Goal: Task Accomplishment & Management: Complete application form

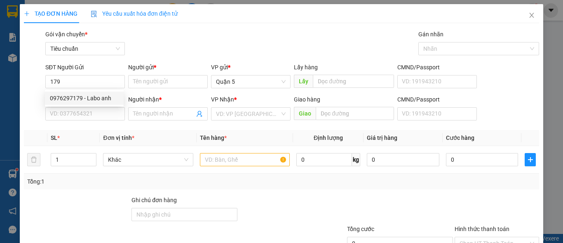
click at [79, 99] on div "0976297179 - Labo anh" at bounding box center [84, 98] width 69 height 9
type input "0976297179"
type input "Labo anh"
type input "0976297179"
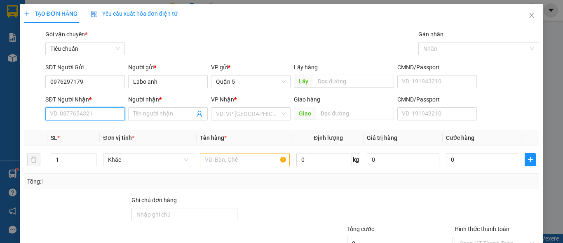
click at [81, 112] on input "SĐT Người Nhận *" at bounding box center [85, 113] width 80 height 13
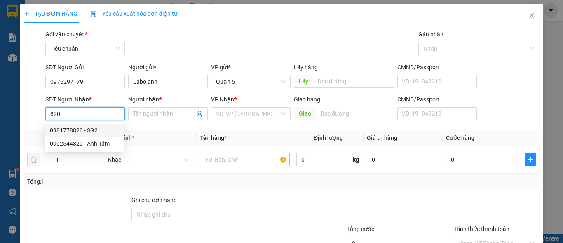
click at [64, 129] on div "0981778820 - SG2" at bounding box center [84, 130] width 69 height 9
type input "0981778820"
type input "SG2"
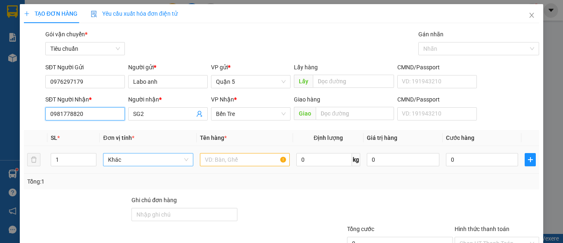
click at [151, 155] on span "Khác" at bounding box center [148, 159] width 80 height 12
type input "0981778820"
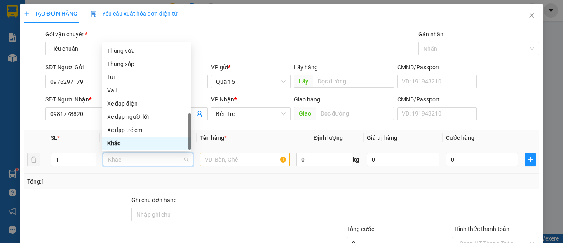
type input "h"
click at [142, 54] on div "Hộp" at bounding box center [146, 50] width 79 height 9
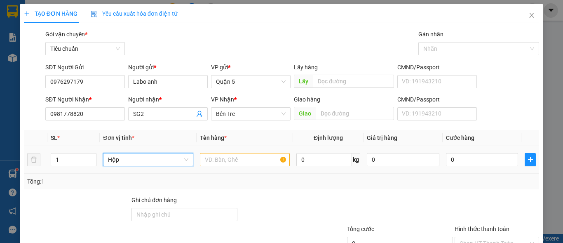
click at [227, 155] on table "SL * Đơn vị tính * Tên hàng * Định lượng Giá trị hàng Cước hàng 1 Hộp Hộp 0 kg …" at bounding box center [281, 152] width 515 height 44
click at [226, 155] on input "text" at bounding box center [245, 159] width 90 height 13
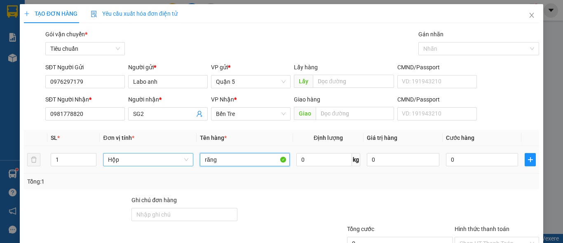
click at [226, 157] on input "răng" at bounding box center [245, 159] width 90 height 13
type input "răng"
click at [492, 155] on input "0" at bounding box center [482, 159] width 73 height 13
type input "2"
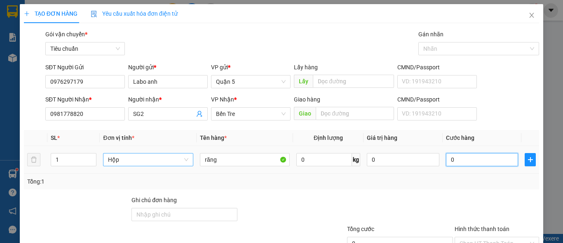
type input "2"
type input "20"
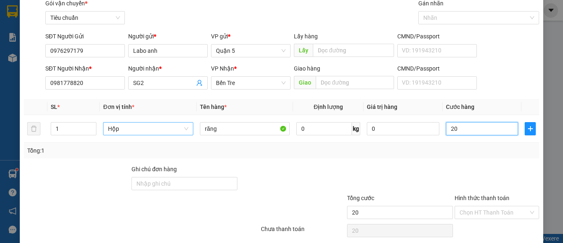
scroll to position [62, 0]
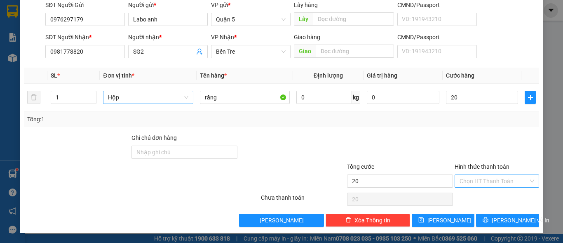
type input "20.000"
click at [486, 175] on input "Hình thức thanh toán" at bounding box center [494, 181] width 69 height 12
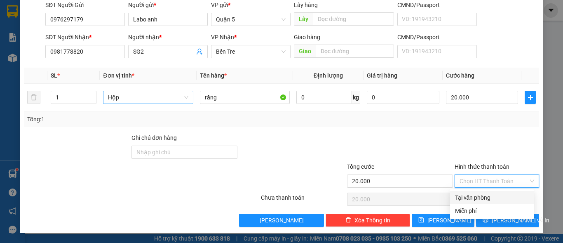
click at [479, 195] on div "Tại văn phòng" at bounding box center [492, 197] width 74 height 9
type input "0"
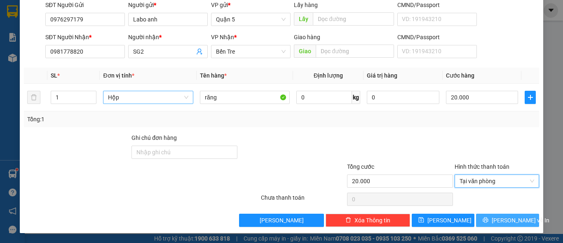
click at [495, 222] on span "[PERSON_NAME] và In" at bounding box center [521, 220] width 58 height 9
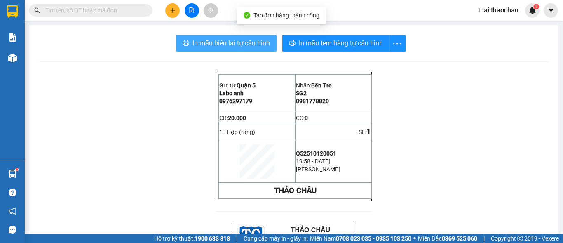
click at [248, 47] on span "In mẫu biên lai tự cấu hình" at bounding box center [232, 43] width 78 height 10
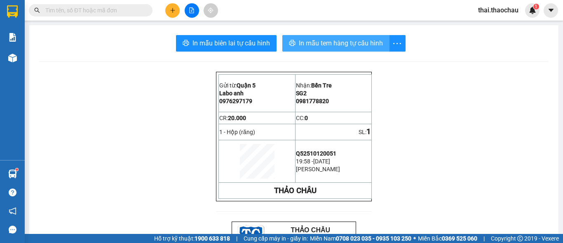
click at [332, 42] on span "In mẫu tem hàng tự cấu hình" at bounding box center [341, 43] width 84 height 10
drag, startPoint x: 332, startPoint y: 42, endPoint x: 335, endPoint y: 47, distance: 5.9
click at [332, 43] on span "In mẫu tem hàng tự cấu hình" at bounding box center [341, 43] width 84 height 10
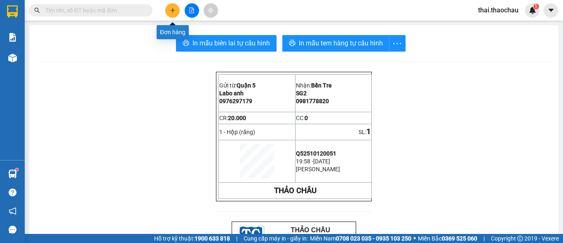
click at [176, 7] on button at bounding box center [172, 10] width 14 height 14
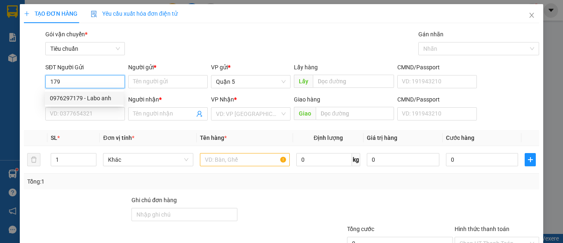
click at [86, 97] on div "0976297179 - Labo anh" at bounding box center [84, 98] width 69 height 9
type input "0976297179"
type input "Labo anh"
type input "0976297179"
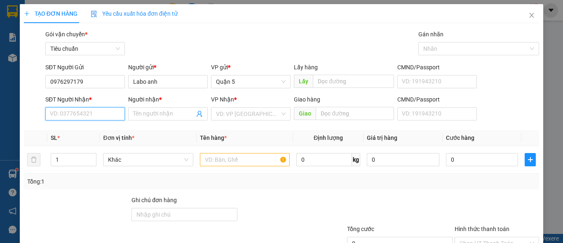
click at [82, 115] on input "SĐT Người Nhận *" at bounding box center [85, 113] width 80 height 13
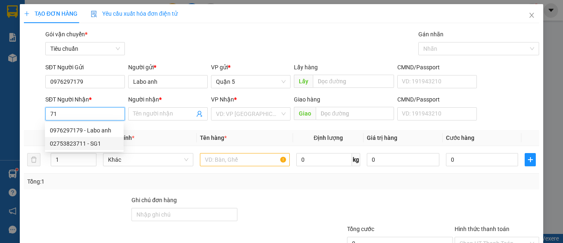
click at [99, 147] on div "02753823711 - SG1" at bounding box center [84, 143] width 69 height 9
type input "02753823711"
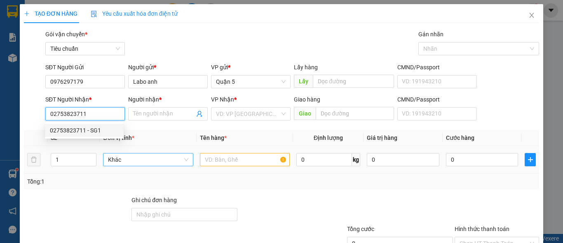
type input "SG1"
click at [144, 166] on div "Khác" at bounding box center [148, 159] width 90 height 13
type input "02753823711"
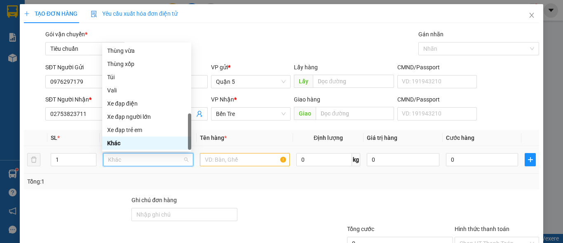
type input "h"
click at [131, 53] on div "Hộp" at bounding box center [146, 50] width 79 height 9
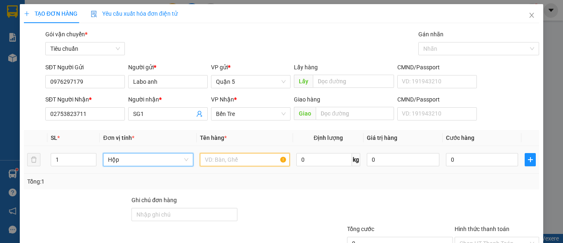
click at [256, 165] on input "text" at bounding box center [245, 159] width 90 height 13
paste input "răng"
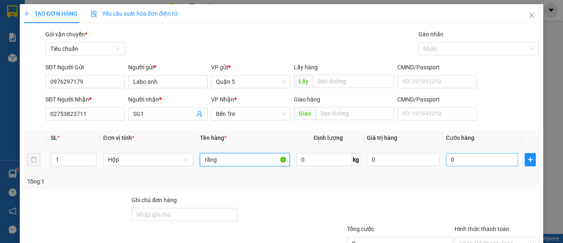
type input "răng"
click at [465, 159] on input "0" at bounding box center [482, 159] width 73 height 13
type input "2"
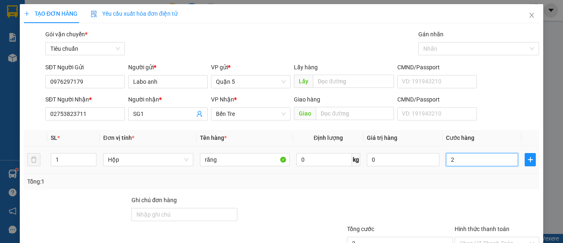
type input "20"
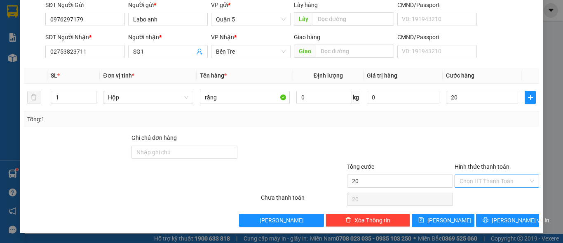
type input "20.000"
click at [476, 176] on input "Hình thức thanh toán" at bounding box center [494, 181] width 69 height 12
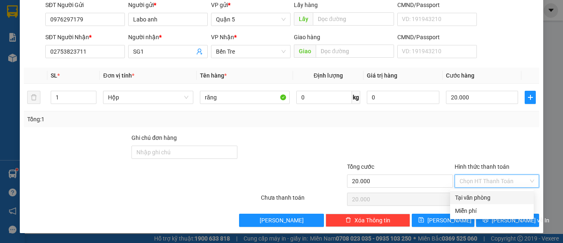
click at [462, 199] on div "Tại văn phòng" at bounding box center [492, 197] width 74 height 9
type input "0"
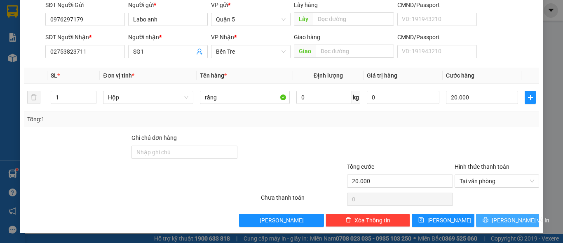
click at [485, 218] on button "[PERSON_NAME] và In" at bounding box center [507, 220] width 63 height 13
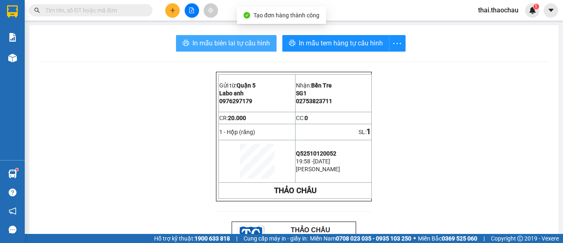
click at [245, 38] on span "In mẫu biên lai tự cấu hình" at bounding box center [232, 43] width 78 height 10
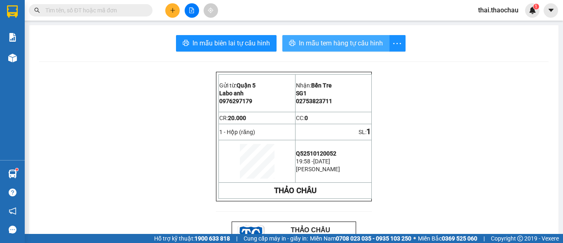
click at [351, 40] on span "In mẫu tem hàng tự cấu hình" at bounding box center [341, 43] width 84 height 10
click at [173, 9] on icon "plus" at bounding box center [172, 10] width 0 height 5
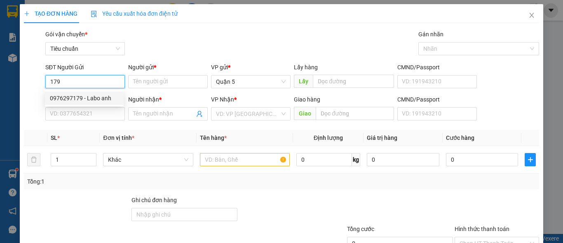
click at [80, 98] on div "0976297179 - Labo anh" at bounding box center [84, 98] width 69 height 9
type input "0976297179"
type input "Labo anh"
type input "0976297179"
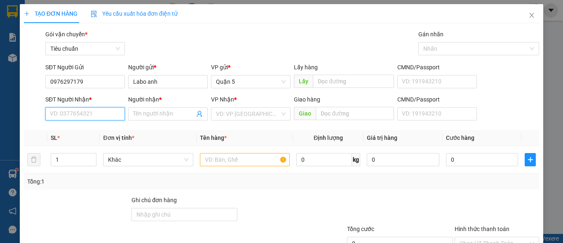
click at [81, 116] on input "SĐT Người Nhận *" at bounding box center [85, 113] width 80 height 13
click at [88, 131] on div "02753862668 - SG4" at bounding box center [84, 130] width 69 height 9
type input "02753862668"
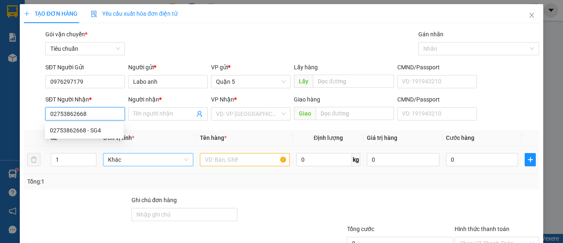
type input "SG4"
click at [130, 159] on span "Khác" at bounding box center [148, 159] width 80 height 12
type input "02753862668"
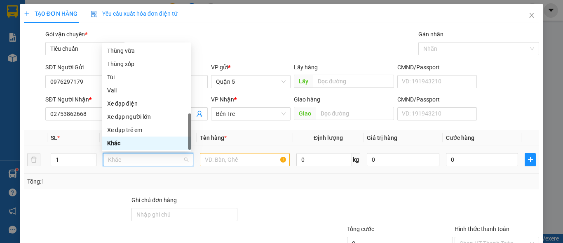
type input "h"
click at [132, 54] on div "Hộp" at bounding box center [146, 50] width 79 height 9
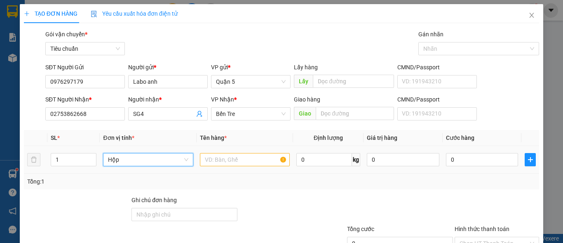
drag, startPoint x: 240, startPoint y: 152, endPoint x: 237, endPoint y: 158, distance: 7.2
click at [239, 154] on td at bounding box center [245, 160] width 96 height 28
click at [237, 158] on input "text" at bounding box center [245, 159] width 90 height 13
click at [237, 159] on input "text" at bounding box center [245, 159] width 90 height 13
type input "v"
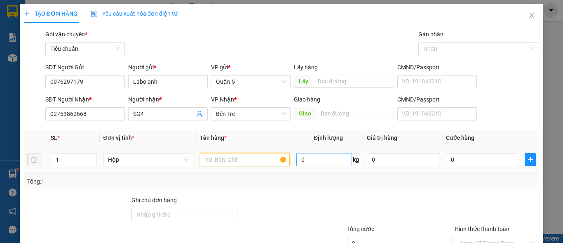
paste input "răng"
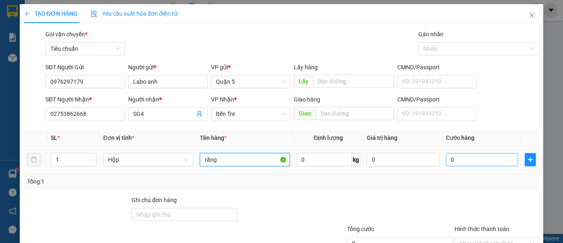
type input "răng"
click at [463, 163] on input "0" at bounding box center [482, 159] width 73 height 13
type input "2"
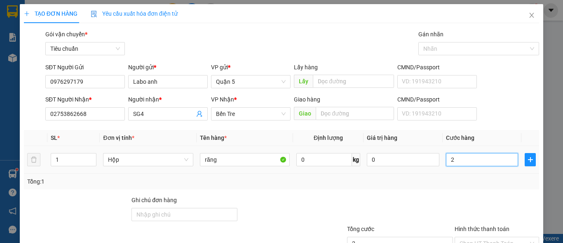
type input "20"
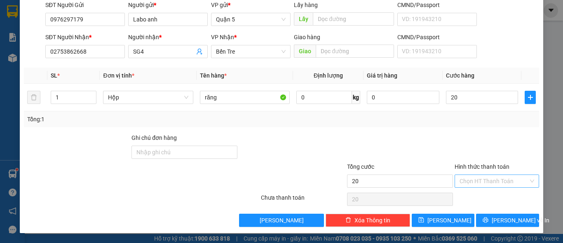
type input "20.000"
click at [486, 176] on input "Hình thức thanh toán" at bounding box center [494, 181] width 69 height 12
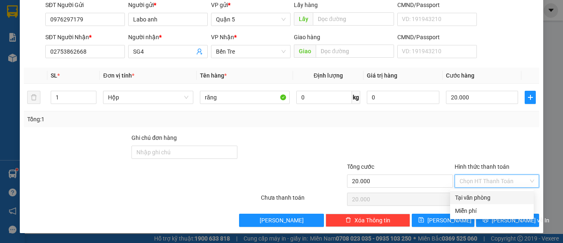
click at [483, 197] on div "Tại văn phòng" at bounding box center [492, 197] width 74 height 9
type input "0"
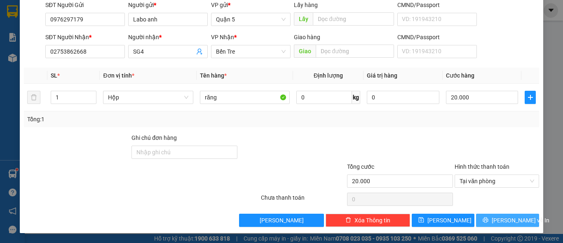
click at [491, 216] on button "[PERSON_NAME] và In" at bounding box center [507, 220] width 63 height 13
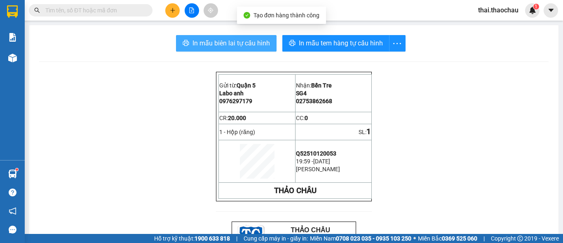
click at [226, 49] on button "In mẫu biên lai tự cấu hình" at bounding box center [226, 43] width 101 height 16
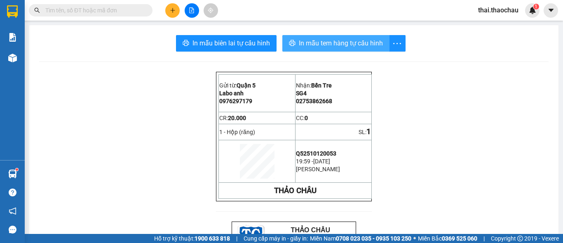
click at [310, 37] on button "In mẫu tem hàng tự cấu hình" at bounding box center [335, 43] width 107 height 16
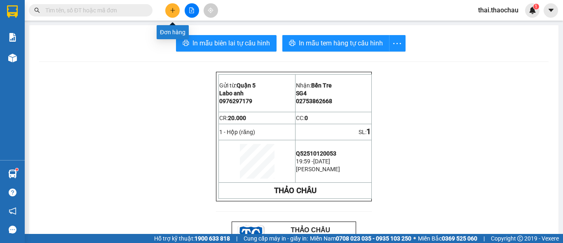
click at [172, 7] on icon "plus" at bounding box center [173, 10] width 6 height 6
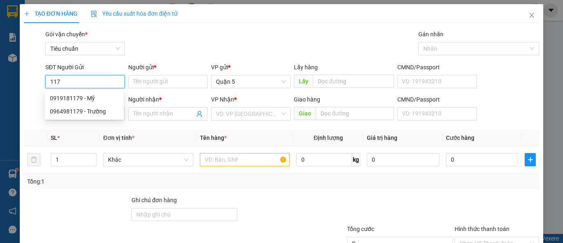
type input "1179"
click at [55, 80] on input "1179" at bounding box center [85, 81] width 80 height 13
click at [58, 80] on input "1179" at bounding box center [85, 81] width 80 height 13
click at [79, 80] on input "SĐT Người Gửi" at bounding box center [85, 81] width 80 height 13
click at [87, 102] on div "0976297179 - Labo anh" at bounding box center [84, 98] width 69 height 9
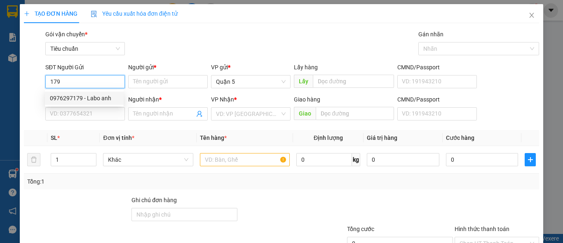
type input "0976297179"
type input "Labo anh"
type input "0976297179"
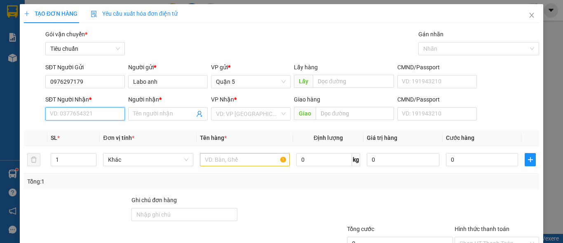
click at [96, 118] on input "SĐT Người Nhận *" at bounding box center [85, 113] width 80 height 13
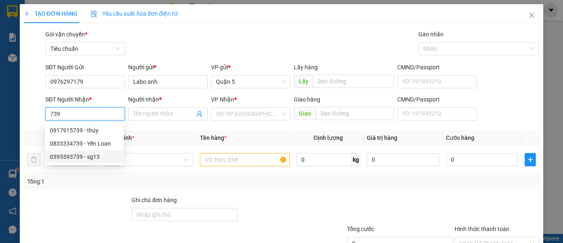
click at [68, 155] on div "0395593739 - sg13" at bounding box center [84, 156] width 69 height 9
type input "0395593739"
type input "sg13"
type input "bd"
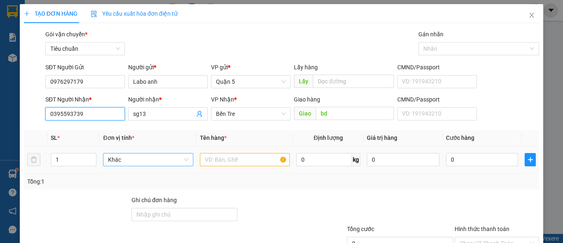
click at [122, 160] on span "Khác" at bounding box center [148, 159] width 80 height 12
type input "0395593739"
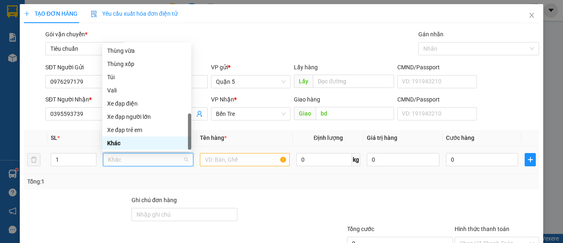
click at [122, 160] on span "Khác" at bounding box center [148, 159] width 80 height 12
type input "h"
click at [144, 51] on div "Hộp" at bounding box center [146, 50] width 79 height 9
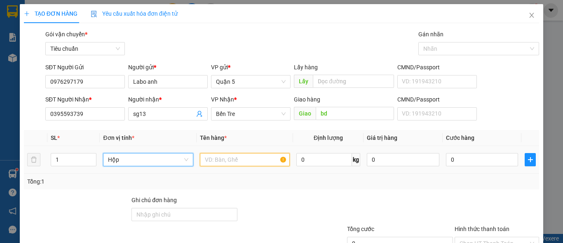
click at [216, 165] on input "text" at bounding box center [245, 159] width 90 height 13
paste input "răng"
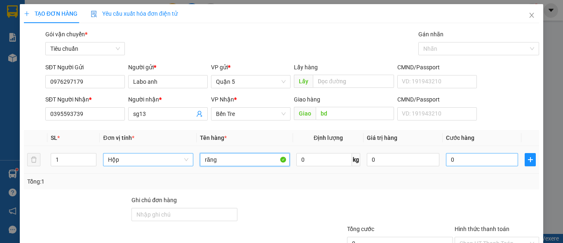
type input "răng"
click at [456, 155] on input "0" at bounding box center [482, 159] width 73 height 13
type input "2"
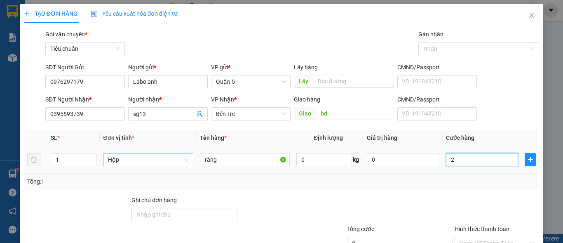
type input "20"
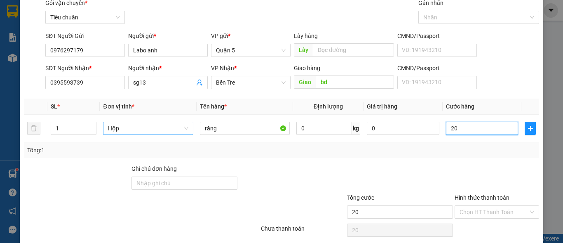
scroll to position [62, 0]
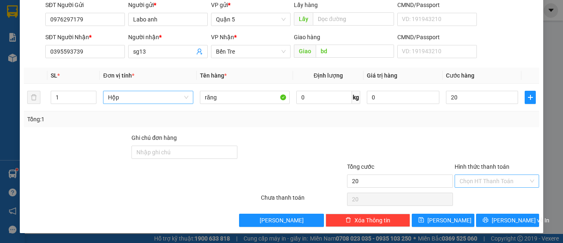
type input "20.000"
click at [481, 181] on input "Hình thức thanh toán" at bounding box center [494, 181] width 69 height 12
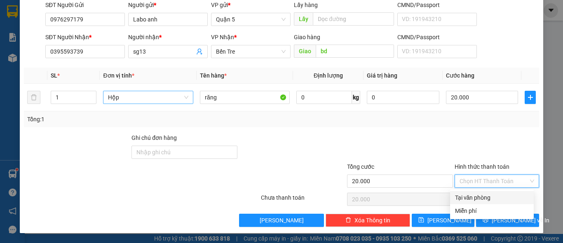
click at [475, 194] on div "Tại văn phòng" at bounding box center [492, 197] width 74 height 9
type input "0"
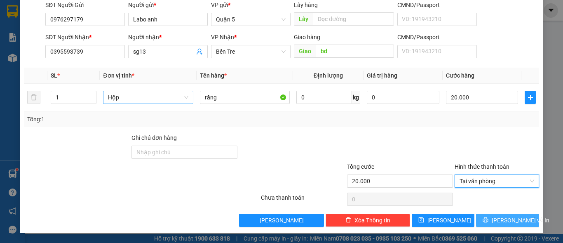
click at [500, 216] on span "[PERSON_NAME] và In" at bounding box center [521, 220] width 58 height 9
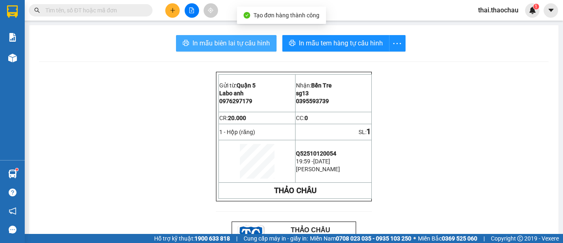
click at [255, 43] on span "In mẫu biên lai tự cấu hình" at bounding box center [232, 43] width 78 height 10
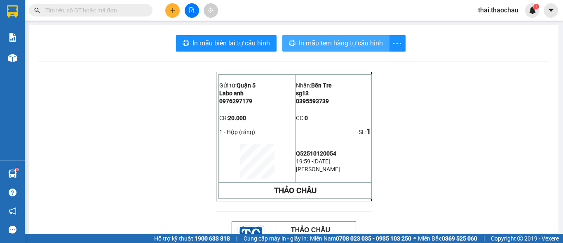
click at [340, 36] on button "In mẫu tem hàng tự cấu hình" at bounding box center [335, 43] width 107 height 16
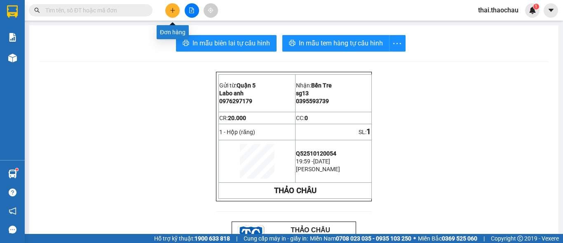
click at [167, 13] on button at bounding box center [172, 10] width 14 height 14
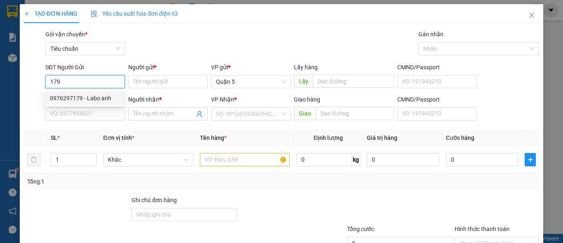
click at [84, 95] on div "0976297179 - Labo anh" at bounding box center [84, 98] width 69 height 9
type input "0976297179"
type input "Labo anh"
type input "0976297179"
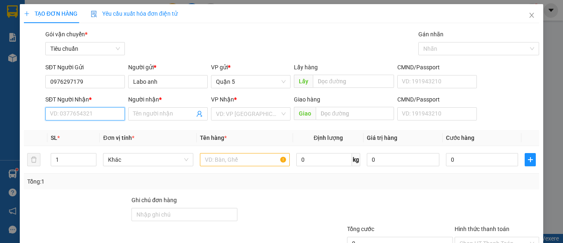
click at [86, 112] on input "SĐT Người Nhận *" at bounding box center [85, 113] width 80 height 13
click at [93, 133] on div "0945379839 - SG12" at bounding box center [84, 130] width 69 height 9
type input "0945379839"
type input "SG12"
type input "0945379839"
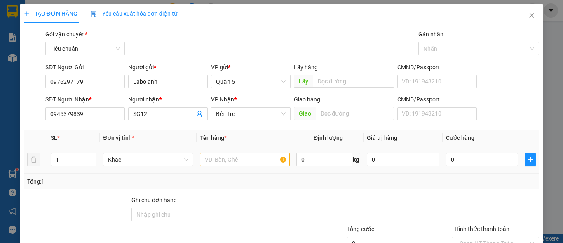
click at [132, 152] on div "Khác" at bounding box center [148, 159] width 90 height 16
click at [129, 154] on span "Khác" at bounding box center [148, 159] width 80 height 12
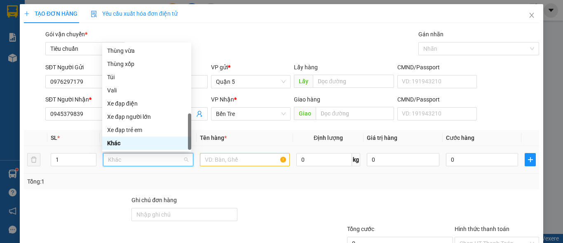
type input "h"
click at [146, 49] on div "Hộp" at bounding box center [146, 50] width 79 height 9
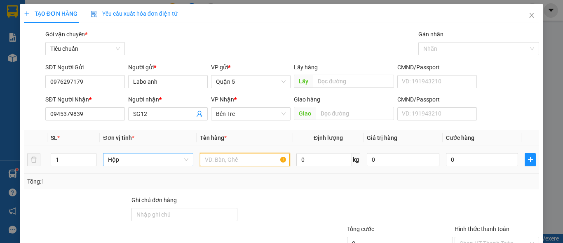
click at [206, 160] on input "text" at bounding box center [245, 159] width 90 height 13
paste input "răng"
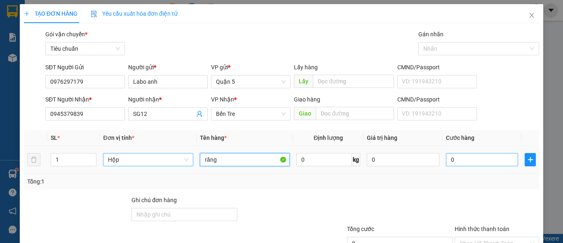
type input "răng"
click at [474, 155] on input "0" at bounding box center [482, 159] width 73 height 13
type input "2"
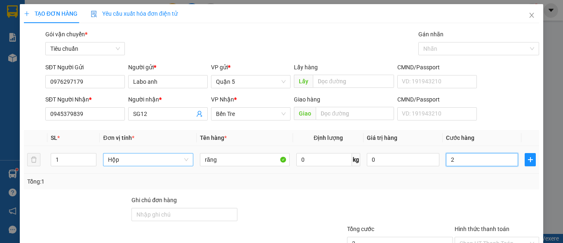
type input "20"
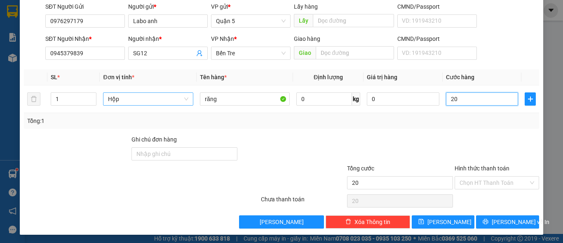
scroll to position [62, 0]
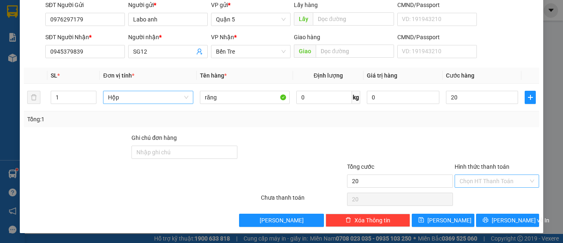
click at [477, 177] on input "Hình thức thanh toán" at bounding box center [494, 181] width 69 height 12
type input "20.000"
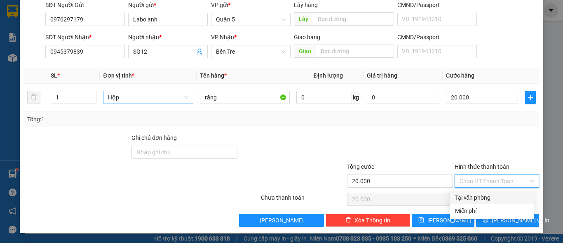
click at [473, 199] on div "Tại văn phòng" at bounding box center [492, 197] width 74 height 9
type input "0"
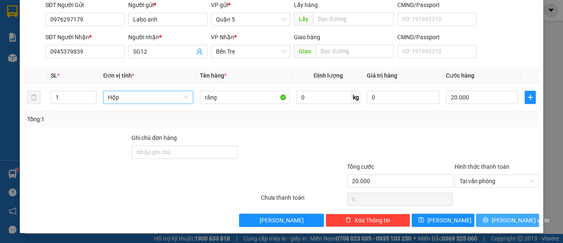
click at [496, 223] on span "[PERSON_NAME] và In" at bounding box center [521, 220] width 58 height 9
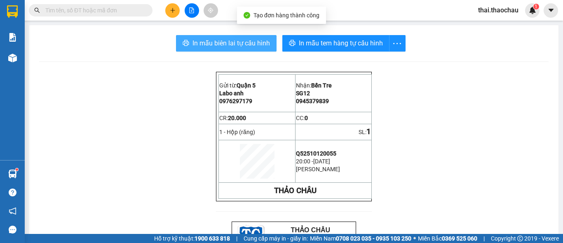
click at [235, 45] on span "In mẫu biên lai tự cấu hình" at bounding box center [232, 43] width 78 height 10
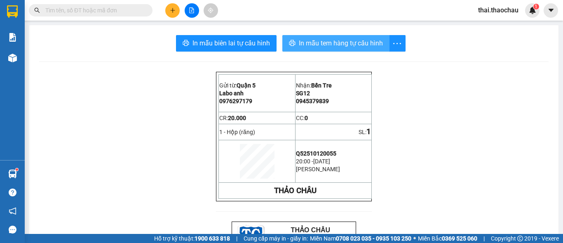
click at [341, 41] on span "In mẫu tem hàng tự cấu hình" at bounding box center [341, 43] width 84 height 10
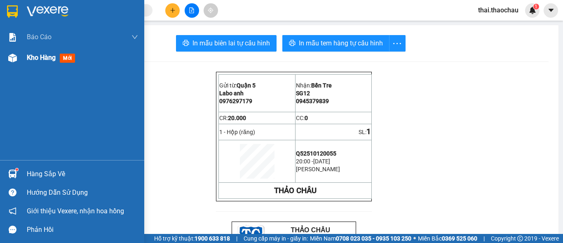
click at [19, 63] on div at bounding box center [12, 58] width 14 height 14
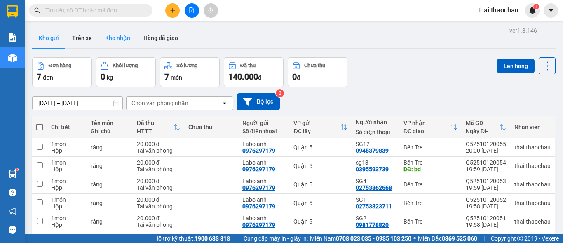
click at [127, 39] on button "Kho nhận" at bounding box center [118, 38] width 38 height 20
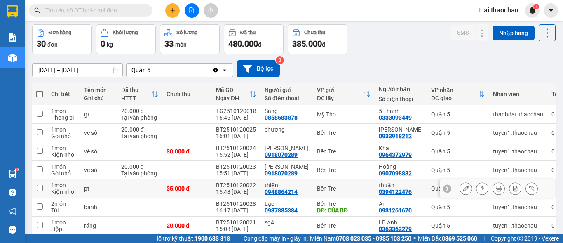
scroll to position [82, 0]
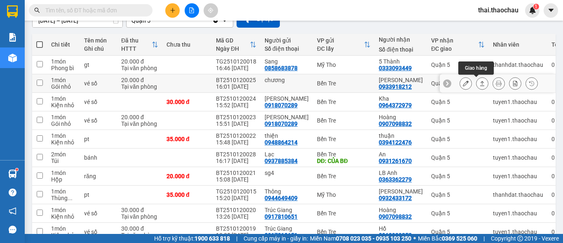
click at [480, 82] on button at bounding box center [483, 83] width 12 height 14
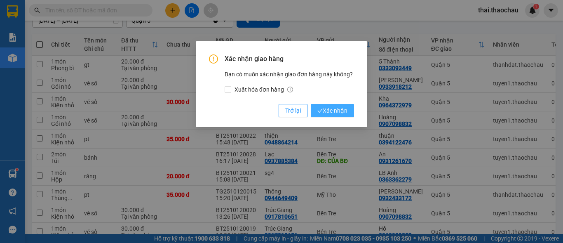
click at [334, 110] on span "Xác nhận" at bounding box center [332, 110] width 30 height 9
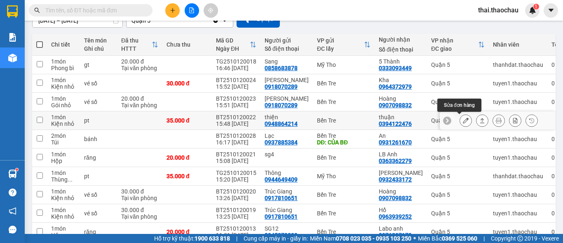
click at [463, 119] on icon at bounding box center [466, 121] width 6 height 6
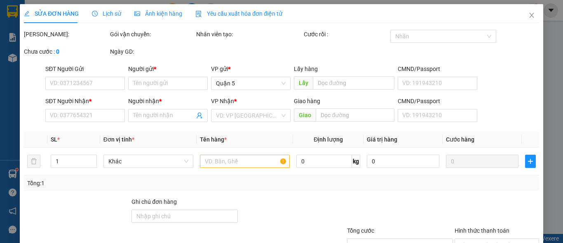
type input "0948864214"
type input "thiện"
type input "0394122476"
type input "thuận"
type input "35.000"
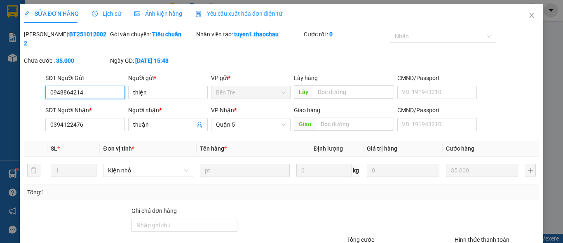
scroll to position [64, 0]
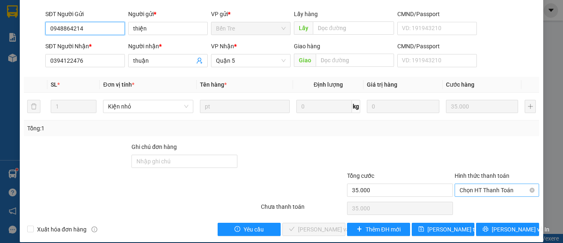
click at [494, 184] on span "Chọn HT Thanh Toán" at bounding box center [497, 190] width 75 height 12
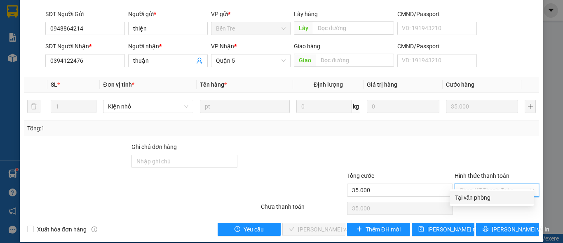
click at [490, 200] on div "Tại văn phòng" at bounding box center [492, 197] width 74 height 9
type input "0"
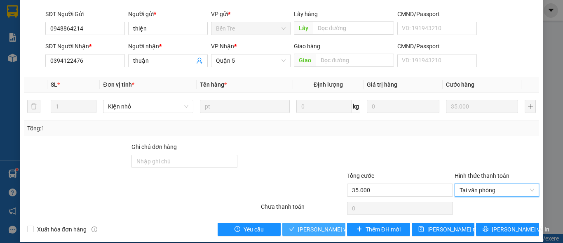
click at [311, 225] on span "[PERSON_NAME] và Giao hàng" at bounding box center [337, 229] width 79 height 9
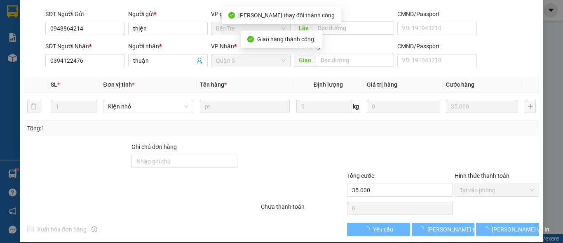
scroll to position [0, 0]
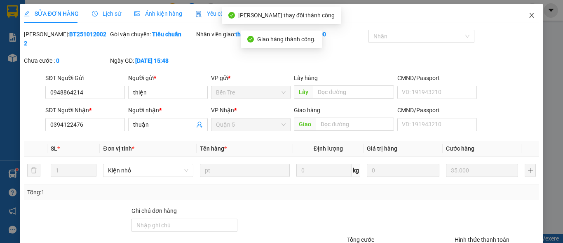
click at [530, 15] on icon "close" at bounding box center [532, 15] width 5 height 5
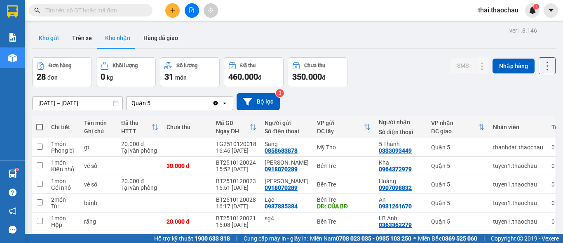
click at [56, 37] on button "Kho gửi" at bounding box center [48, 38] width 33 height 20
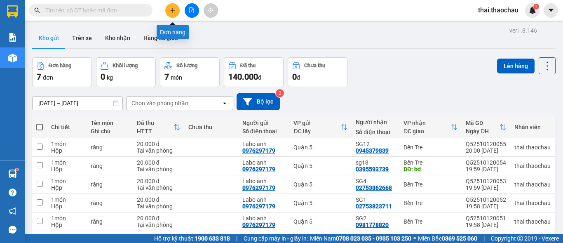
click at [167, 10] on button at bounding box center [172, 10] width 14 height 14
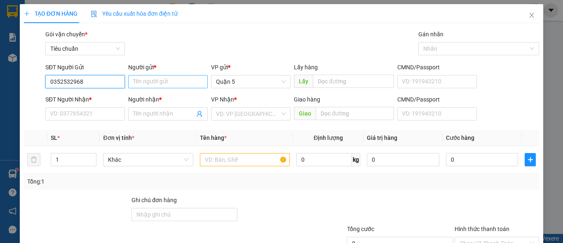
type input "0352532968"
click at [161, 82] on input "Người gửi *" at bounding box center [168, 81] width 80 height 13
type input "hòa"
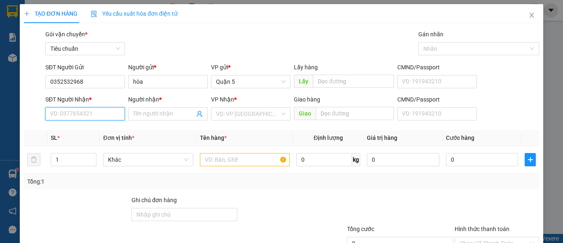
click at [74, 111] on input "SĐT Người Nhận *" at bounding box center [85, 113] width 80 height 13
type input "0832370763"
click at [180, 118] on input "Người nhận *" at bounding box center [163, 113] width 61 height 9
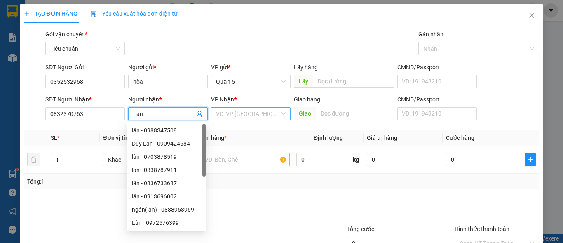
type input "Lân"
click at [237, 115] on input "search" at bounding box center [248, 114] width 64 height 12
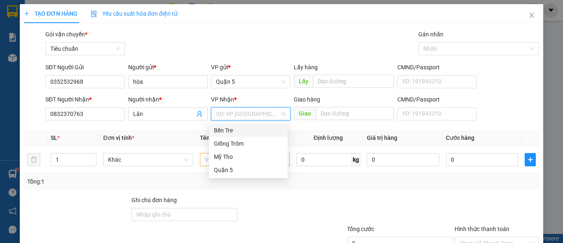
click at [242, 129] on div "Bến Tre" at bounding box center [248, 130] width 69 height 9
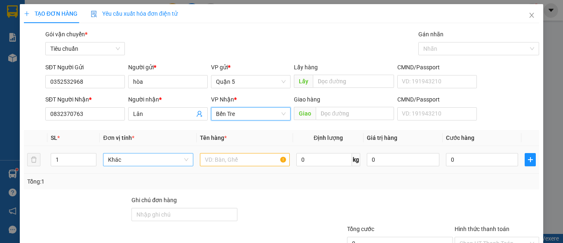
click at [164, 162] on span "Khác" at bounding box center [148, 159] width 80 height 12
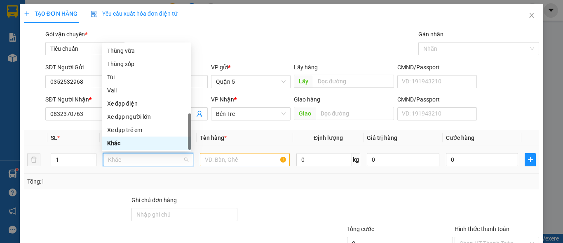
type input "t"
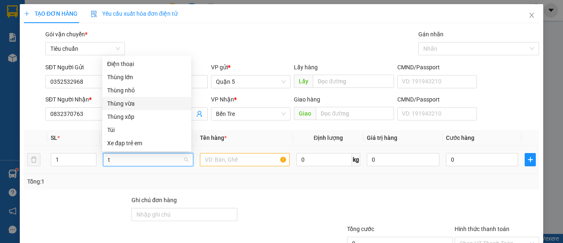
click at [148, 103] on div "Thùng vừa" at bounding box center [146, 103] width 79 height 9
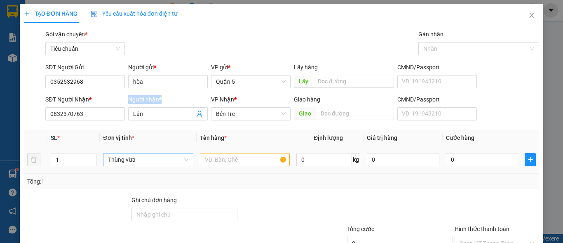
drag, startPoint x: 148, startPoint y: 103, endPoint x: 206, endPoint y: 163, distance: 83.4
click at [245, 178] on div "Transit Pickup Surcharge Ids Transit Deliver Surcharge Ids Transit Deliver Surc…" at bounding box center [281, 159] width 515 height 259
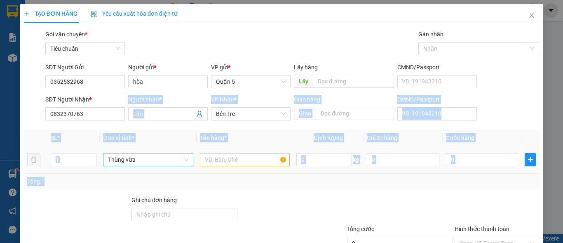
click at [219, 162] on input "text" at bounding box center [245, 159] width 90 height 13
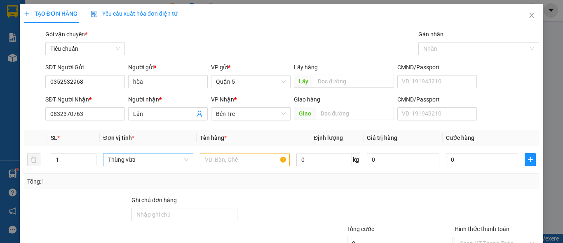
click at [266, 53] on div "Gói vận chuyển * Tiêu chuẩn Gán nhãn Nhãn" at bounding box center [292, 44] width 497 height 29
click at [228, 157] on input "text" at bounding box center [245, 159] width 90 height 13
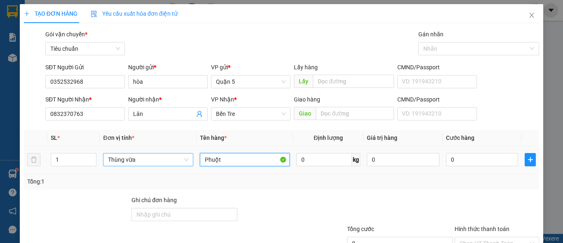
drag, startPoint x: 228, startPoint y: 157, endPoint x: 230, endPoint y: 165, distance: 8.0
click at [230, 165] on input "Phuột" at bounding box center [245, 159] width 90 height 13
type input "Phuột xe"
click at [463, 161] on input "0" at bounding box center [482, 159] width 73 height 13
type input "3"
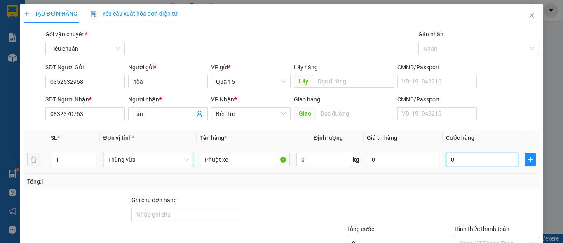
type input "3"
type input "30"
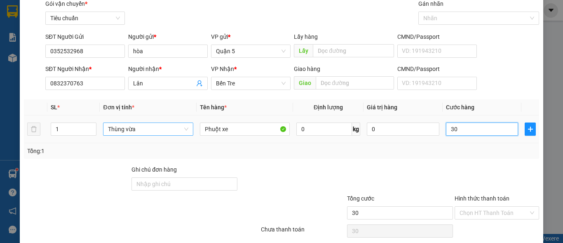
scroll to position [62, 0]
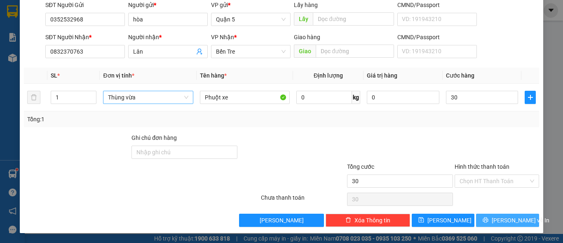
type input "30.000"
click at [493, 219] on button "[PERSON_NAME] và In" at bounding box center [507, 220] width 63 height 13
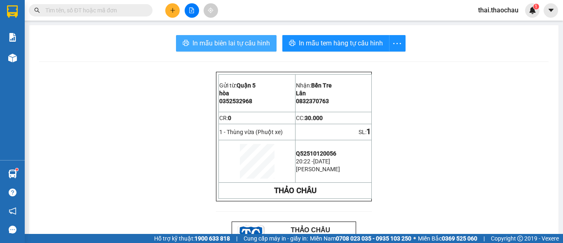
click at [233, 36] on button "In mẫu biên lai tự cấu hình" at bounding box center [226, 43] width 101 height 16
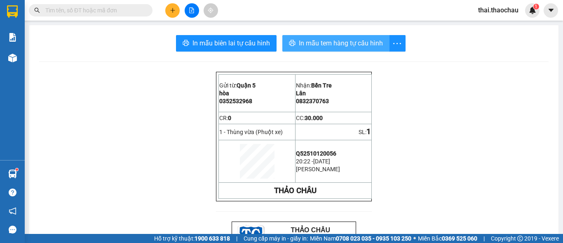
click at [376, 49] on button "In mẫu tem hàng tự cấu hình" at bounding box center [335, 43] width 107 height 16
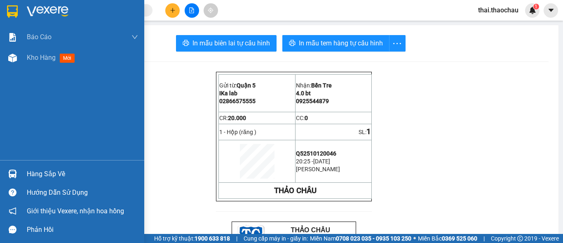
click at [19, 171] on div at bounding box center [12, 174] width 14 height 14
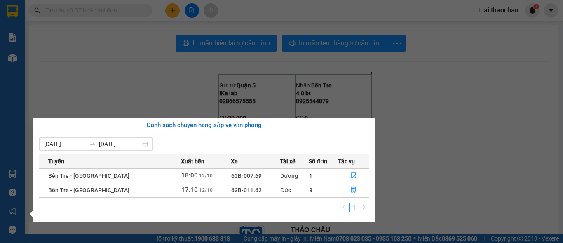
click at [467, 128] on section "Kết quả tìm kiếm ( 0 ) Bộ lọc No Data thai.thaochau 1 Báo cáo Báo cáo dòng tiền…" at bounding box center [281, 121] width 563 height 243
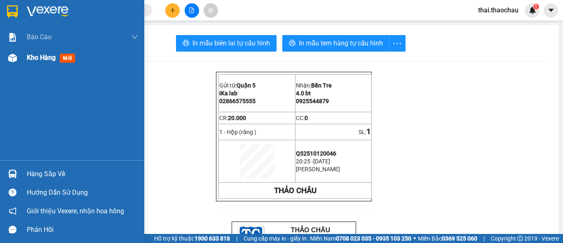
click at [17, 56] on div at bounding box center [12, 58] width 14 height 14
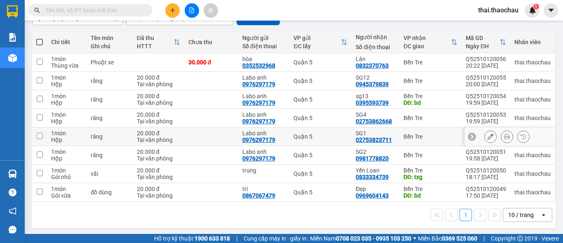
scroll to position [87, 0]
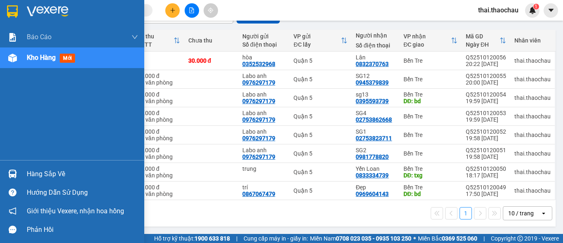
click at [26, 174] on div "Hàng sắp về" at bounding box center [72, 174] width 144 height 19
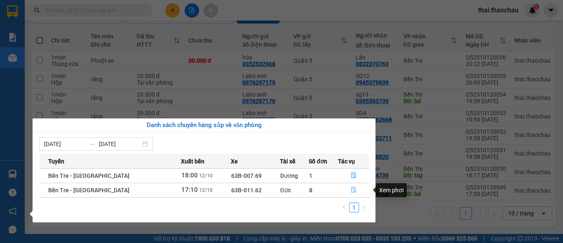
click at [351, 187] on icon "file-done" at bounding box center [354, 190] width 6 height 6
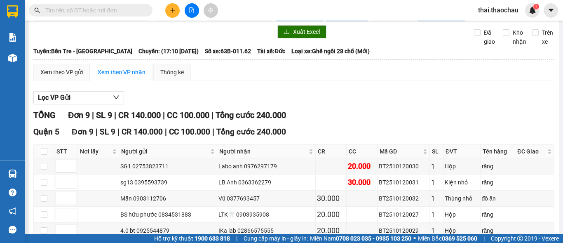
scroll to position [140, 0]
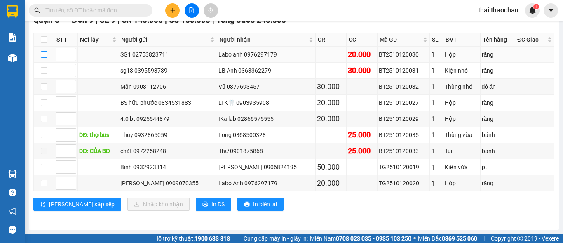
click at [44, 55] on input "checkbox" at bounding box center [44, 54] width 7 height 7
checkbox input "true"
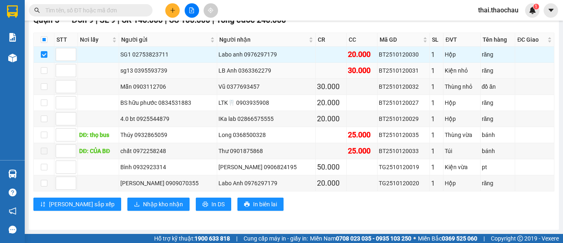
click at [39, 74] on td at bounding box center [44, 71] width 21 height 16
click at [42, 73] on input "checkbox" at bounding box center [44, 70] width 7 height 7
checkbox input "true"
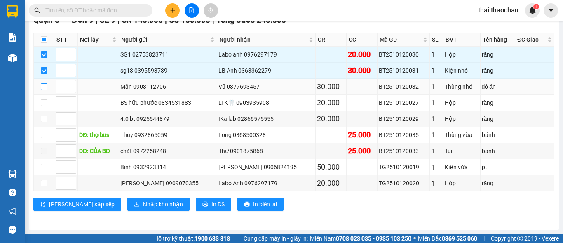
click at [43, 87] on input "checkbox" at bounding box center [44, 86] width 7 height 7
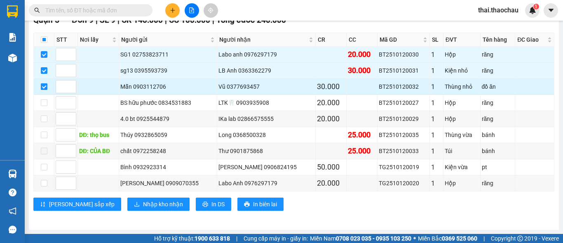
click at [43, 87] on input "checkbox" at bounding box center [44, 86] width 7 height 7
checkbox input "false"
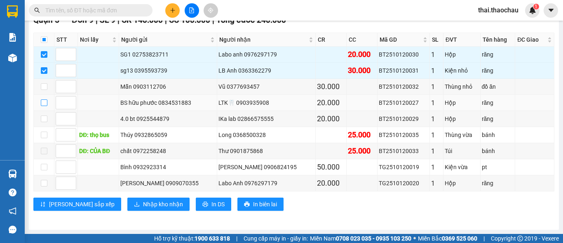
click at [46, 102] on input "checkbox" at bounding box center [44, 102] width 7 height 7
checkbox input "true"
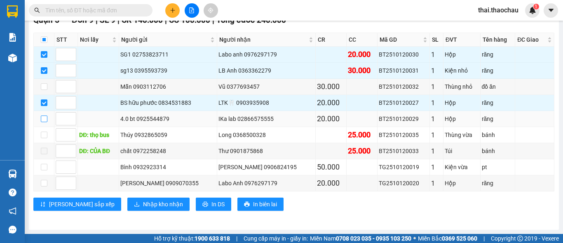
click at [45, 120] on input "checkbox" at bounding box center [44, 118] width 7 height 7
checkbox input "true"
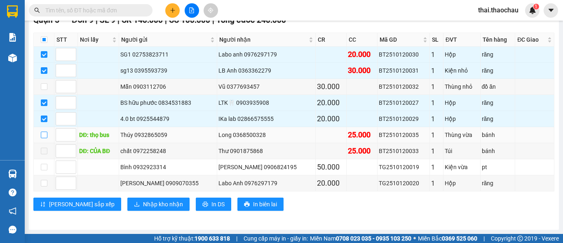
click at [44, 138] on input "checkbox" at bounding box center [44, 135] width 7 height 7
checkbox input "true"
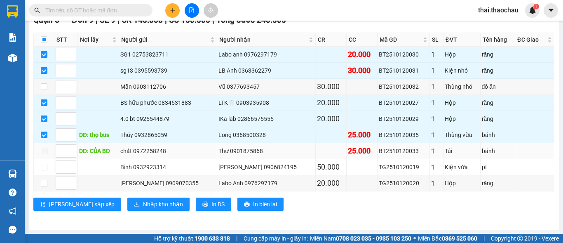
click at [45, 154] on span at bounding box center [44, 151] width 7 height 7
click at [46, 183] on input "checkbox" at bounding box center [44, 183] width 7 height 7
checkbox input "true"
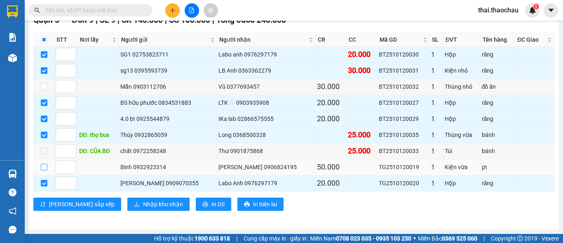
click at [44, 169] on input "checkbox" at bounding box center [44, 167] width 7 height 7
checkbox input "true"
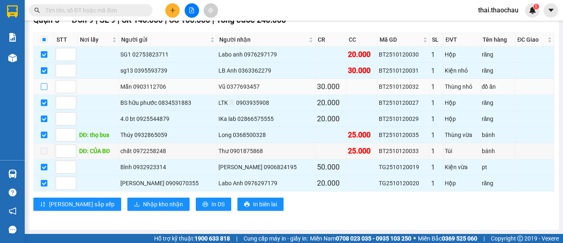
click at [46, 87] on input "checkbox" at bounding box center [44, 86] width 7 height 7
checkbox input "true"
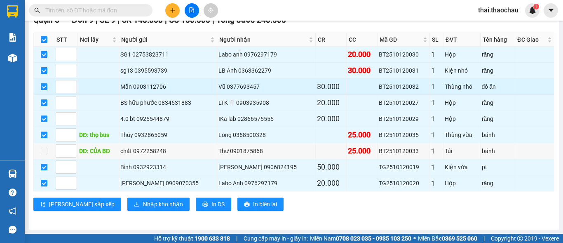
checkbox input "true"
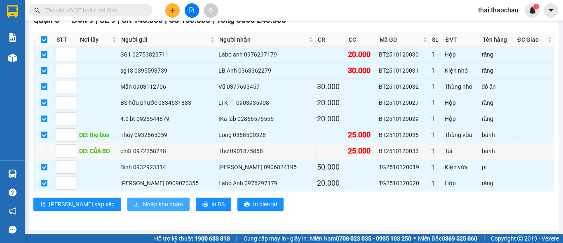
click at [143, 206] on span "Nhập kho nhận" at bounding box center [163, 204] width 40 height 9
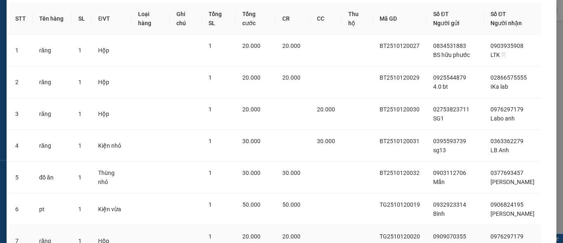
scroll to position [141, 0]
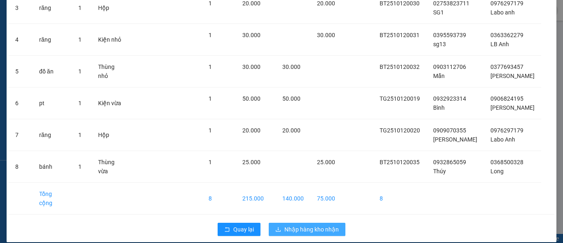
click at [301, 223] on button "Nhập hàng kho nhận" at bounding box center [307, 229] width 77 height 13
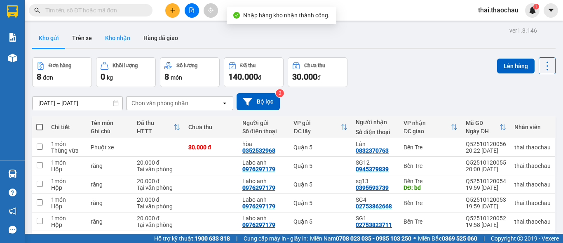
click at [119, 35] on button "Kho nhận" at bounding box center [118, 38] width 38 height 20
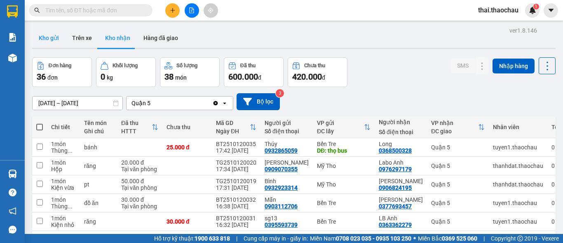
click at [50, 35] on button "Kho gửi" at bounding box center [48, 38] width 33 height 20
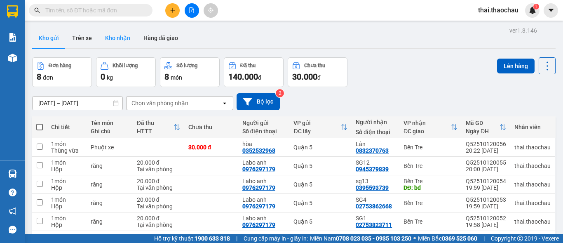
click at [110, 35] on button "Kho nhận" at bounding box center [118, 38] width 38 height 20
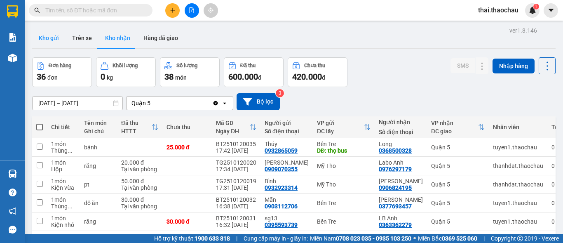
click at [53, 34] on button "Kho gửi" at bounding box center [48, 38] width 33 height 20
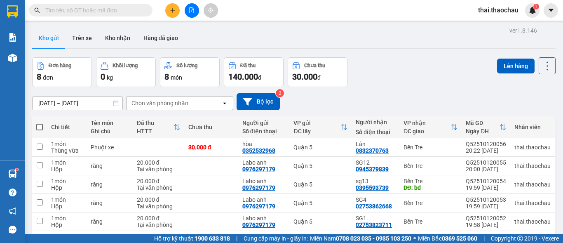
click at [108, 16] on span at bounding box center [91, 10] width 124 height 12
click at [108, 6] on input "text" at bounding box center [93, 10] width 97 height 9
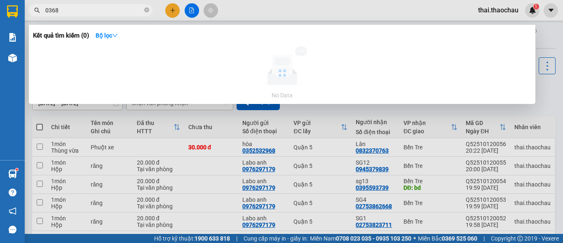
click at [108, 6] on input "0368" at bounding box center [93, 10] width 97 height 9
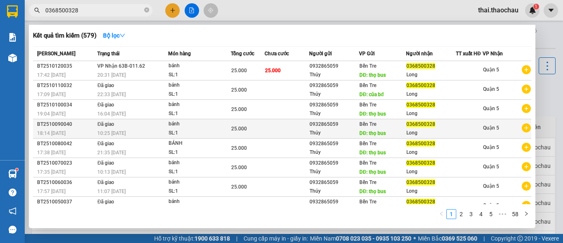
type input "0368500328"
click at [442, 129] on div "0368500328" at bounding box center [431, 124] width 49 height 9
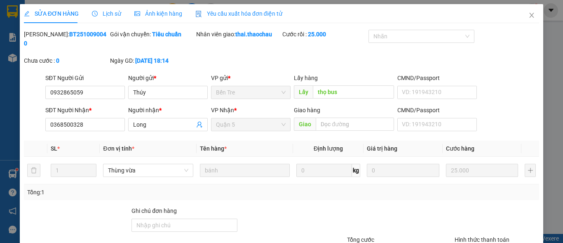
click at [110, 15] on span "Lịch sử" at bounding box center [106, 13] width 29 height 7
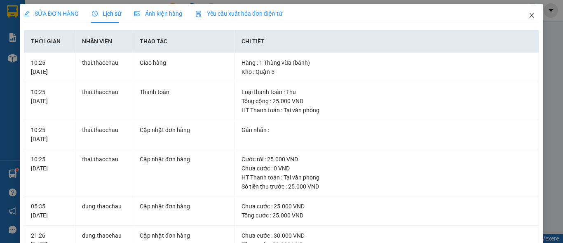
click at [529, 16] on icon "close" at bounding box center [532, 15] width 7 height 7
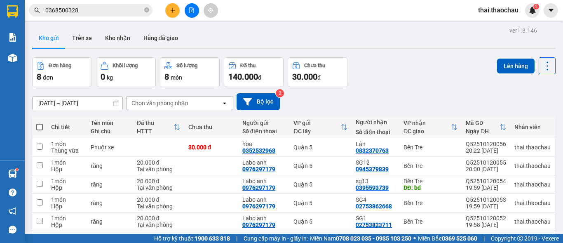
click at [116, 9] on input "0368500328" at bounding box center [93, 10] width 97 height 9
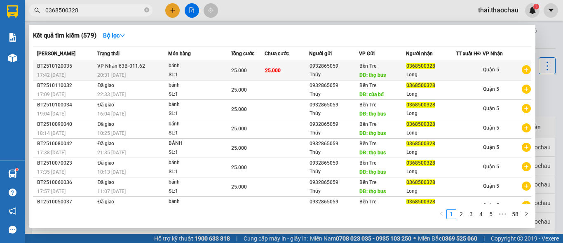
click at [393, 77] on div "Bến Tre DĐ: thọ bus" at bounding box center [383, 70] width 46 height 18
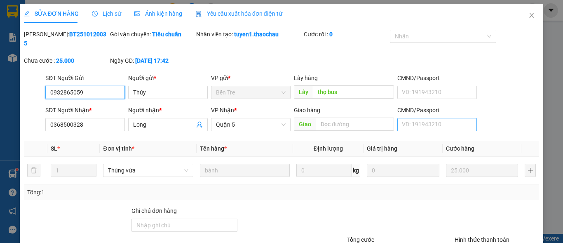
type input "0932865059"
type input "Thúy"
type input "thọ bus"
type input "0368500328"
type input "Long"
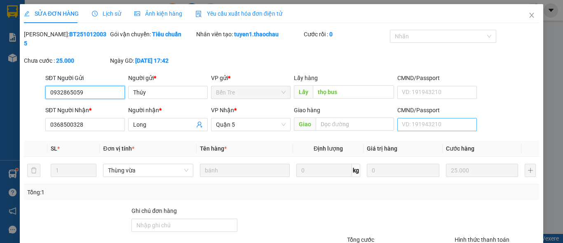
type input "25.000"
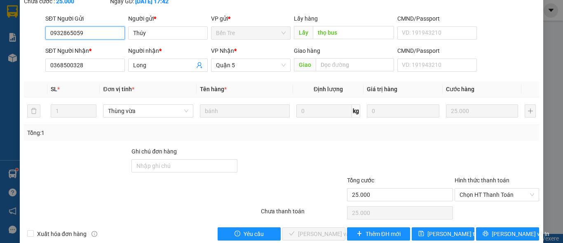
scroll to position [64, 0]
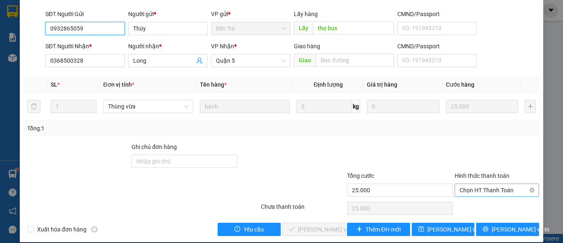
click at [482, 184] on span "Chọn HT Thanh Toán" at bounding box center [497, 190] width 75 height 12
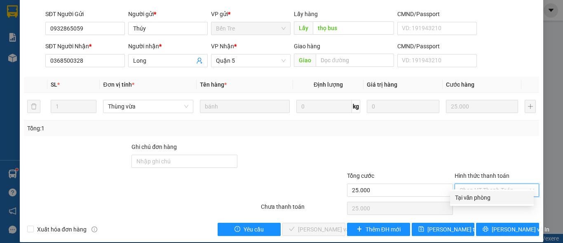
click at [476, 194] on div "Tại văn phòng" at bounding box center [492, 197] width 74 height 9
type input "0"
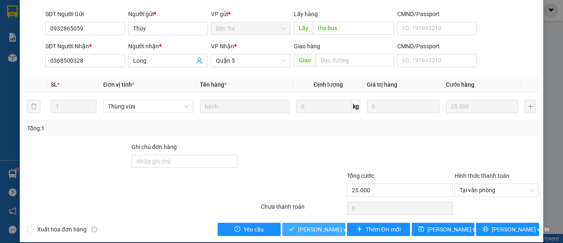
click at [301, 225] on span "[PERSON_NAME] và Giao hàng" at bounding box center [337, 229] width 79 height 9
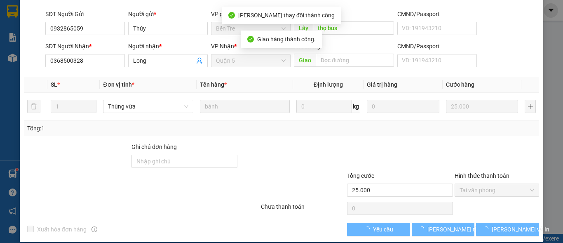
scroll to position [0, 0]
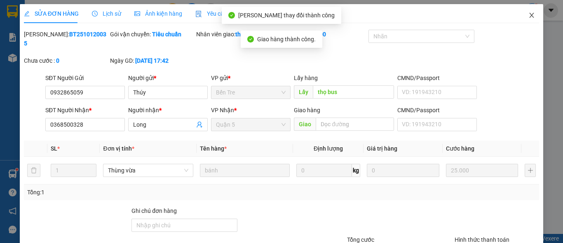
click at [529, 14] on icon "close" at bounding box center [532, 15] width 7 height 7
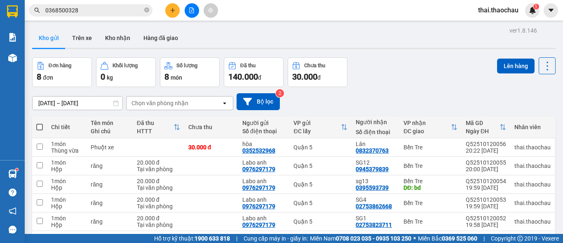
click at [101, 11] on input "0368500328" at bounding box center [93, 10] width 97 height 9
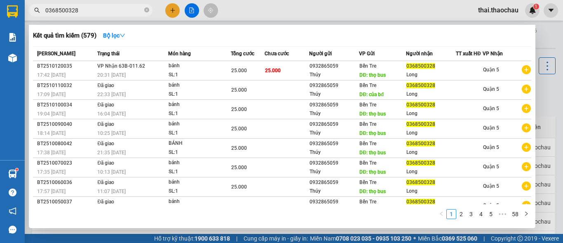
click at [101, 11] on input "0368500328" at bounding box center [93, 10] width 97 height 9
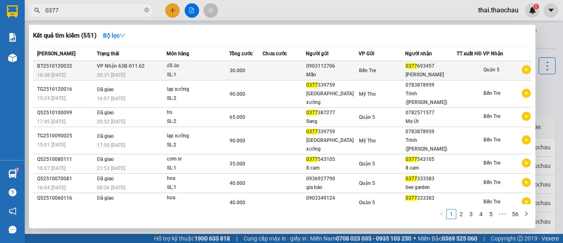
type input "0377"
click at [304, 75] on td at bounding box center [284, 70] width 43 height 19
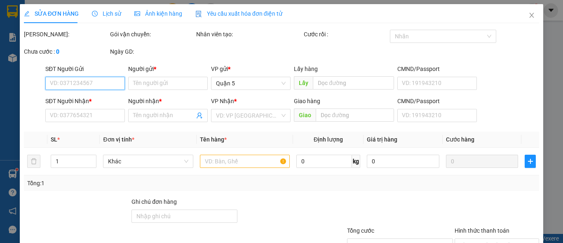
type input "0903112706"
type input "Mẫn"
type input "0377693457"
type input "Vũ"
type input "30.000"
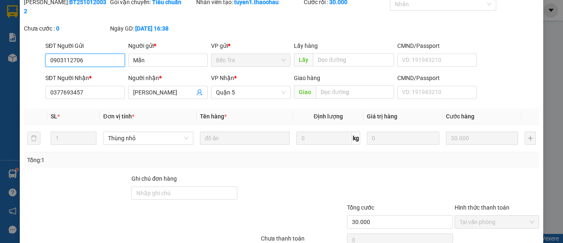
scroll to position [64, 0]
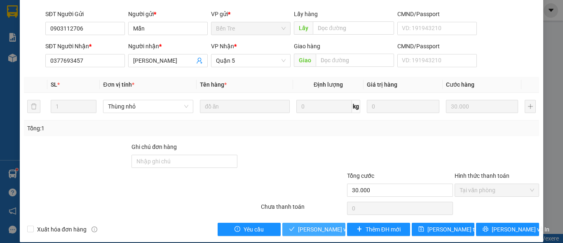
click at [304, 225] on span "[PERSON_NAME] và Giao hàng" at bounding box center [337, 229] width 79 height 9
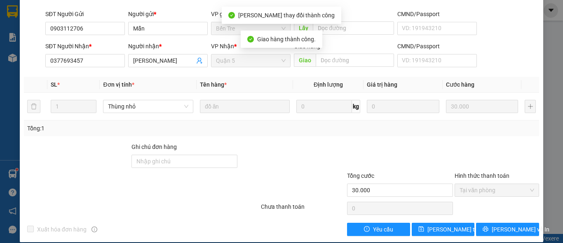
scroll to position [0, 0]
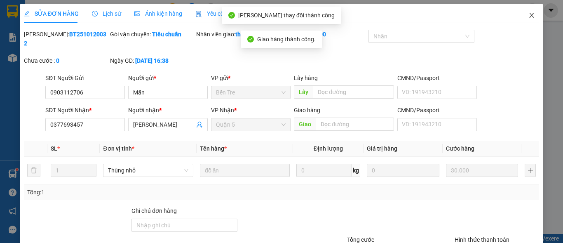
click at [529, 14] on icon "close" at bounding box center [532, 15] width 7 height 7
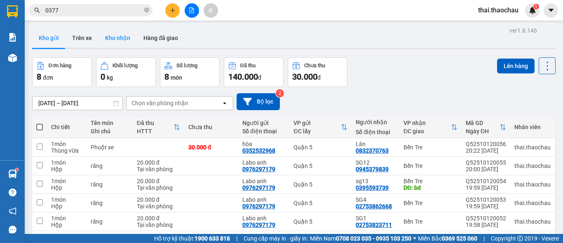
click at [108, 38] on button "Kho nhận" at bounding box center [118, 38] width 38 height 20
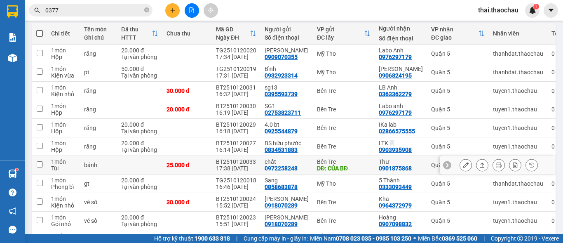
scroll to position [124, 0]
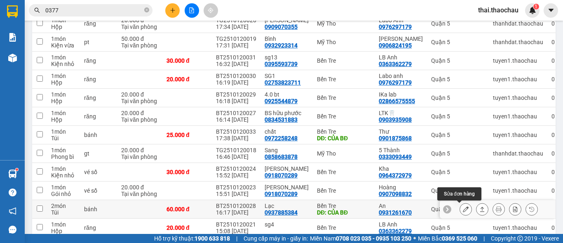
click at [463, 209] on icon at bounding box center [466, 209] width 6 height 6
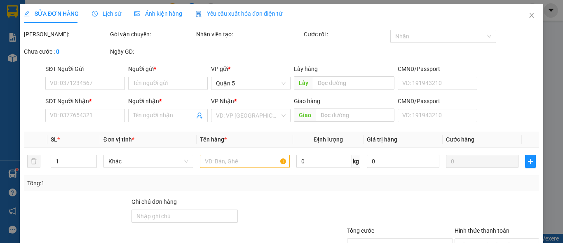
type input "0937885384"
type input "Lạc"
type input "CỦA BĐ"
type input "0931261670"
type input "An"
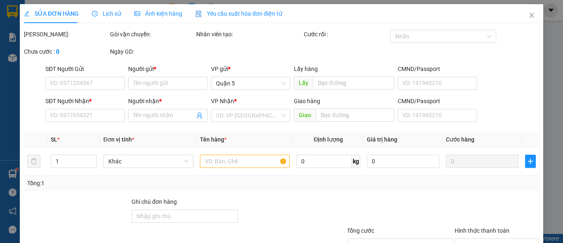
type input "60.000"
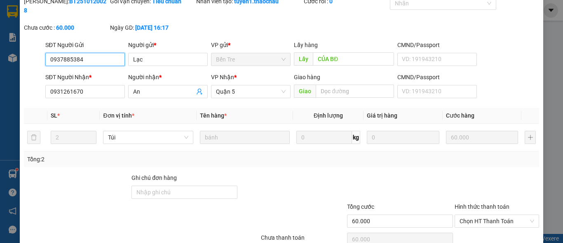
scroll to position [64, 0]
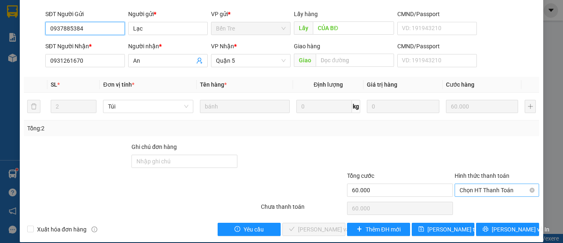
click at [475, 184] on span "Chọn HT Thanh Toán" at bounding box center [497, 190] width 75 height 12
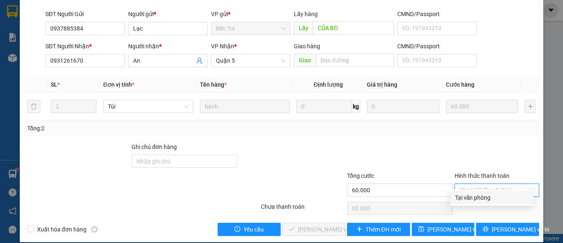
drag, startPoint x: 475, startPoint y: 195, endPoint x: 447, endPoint y: 196, distance: 27.6
click at [474, 196] on div "Tại văn phòng" at bounding box center [492, 197] width 74 height 9
type input "0"
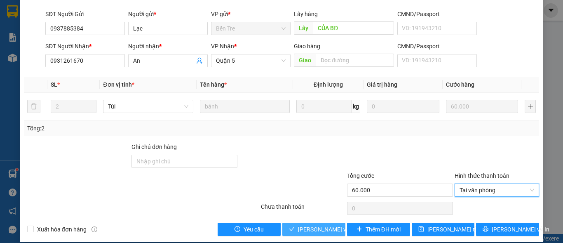
click at [304, 225] on span "[PERSON_NAME] và Giao hàng" at bounding box center [337, 229] width 79 height 9
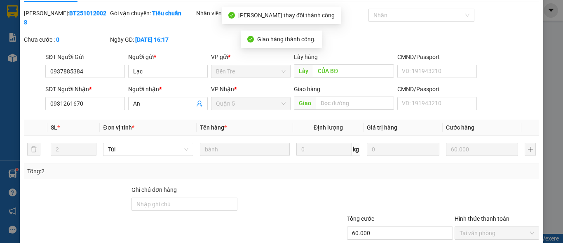
scroll to position [0, 0]
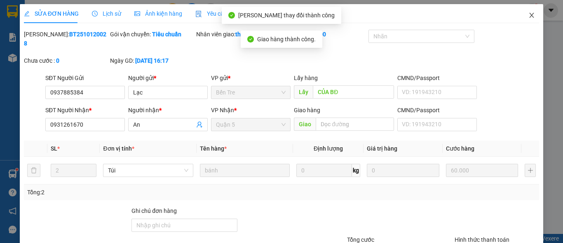
click at [529, 13] on icon "close" at bounding box center [532, 15] width 7 height 7
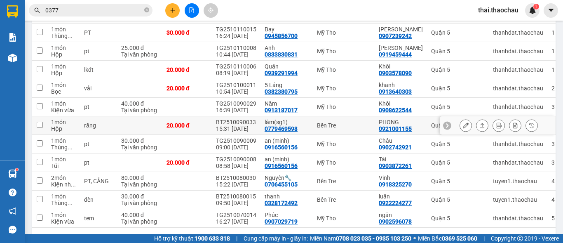
scroll to position [536, 0]
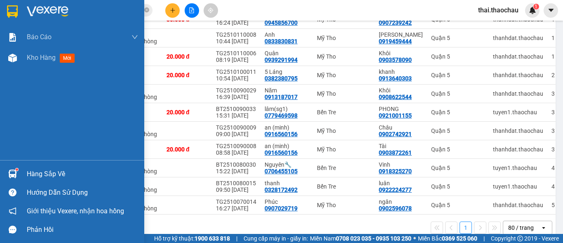
click at [25, 162] on div "Hàng sắp về Hướng dẫn sử dụng Giới thiệu Vexere, nhận hoa hồng Phản hồi" at bounding box center [72, 199] width 144 height 79
click at [24, 170] on div "Hàng sắp về" at bounding box center [72, 174] width 144 height 19
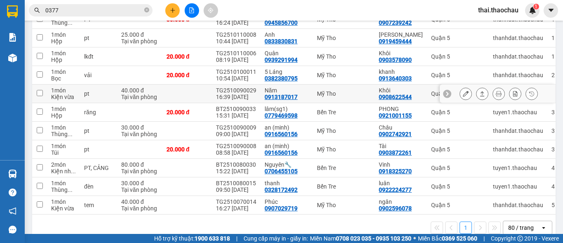
click at [381, 91] on section "Kết quả tìm kiếm ( 551 ) Bộ lọc Mã ĐH Trạng thái Món hàng Tổng cước Chưa cước N…" at bounding box center [281, 121] width 563 height 243
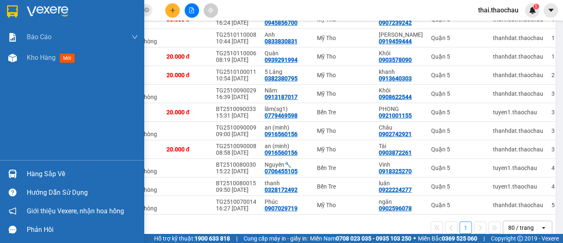
click at [12, 172] on img at bounding box center [12, 173] width 9 height 9
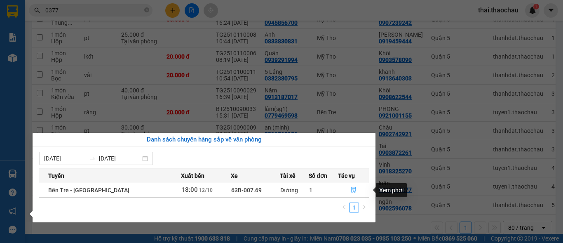
click at [351, 190] on icon "file-done" at bounding box center [354, 190] width 6 height 6
